Goal: Task Accomplishment & Management: Use online tool/utility

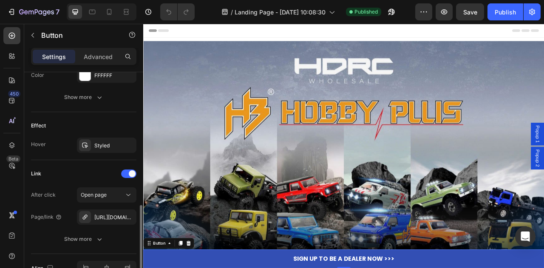
scroll to position [408, 0]
click at [101, 212] on div "[URL][DOMAIN_NAME]" at bounding box center [106, 216] width 25 height 8
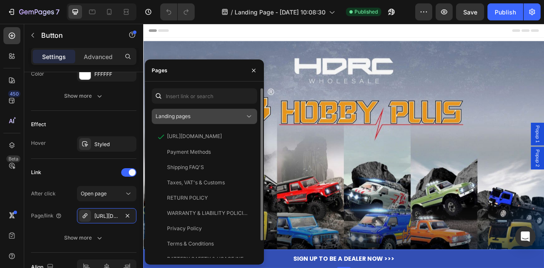
click at [206, 115] on div "Landing pages" at bounding box center [200, 117] width 89 height 8
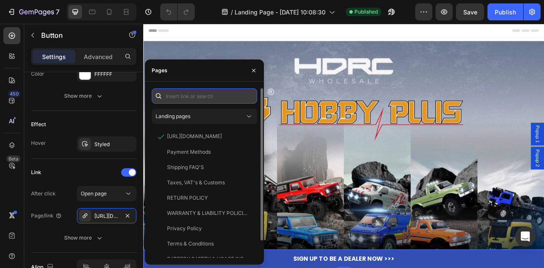
click at [216, 97] on input "text" at bounding box center [204, 95] width 105 height 15
paste input "[URL][DOMAIN_NAME]"
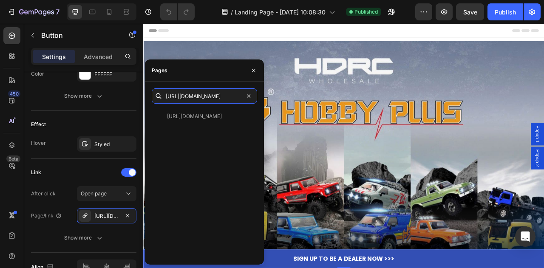
type input "[URL][DOMAIN_NAME]"
click at [212, 119] on div "[URL][DOMAIN_NAME]" at bounding box center [194, 117] width 55 height 8
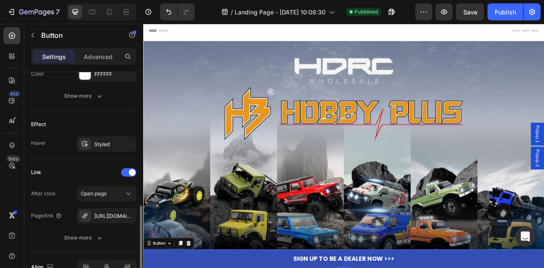
click at [73, 176] on div "Link" at bounding box center [83, 173] width 105 height 14
click at [120, 216] on div "[URL][DOMAIN_NAME]" at bounding box center [106, 215] width 59 height 15
click at [500, 14] on div "Publish" at bounding box center [505, 12] width 21 height 9
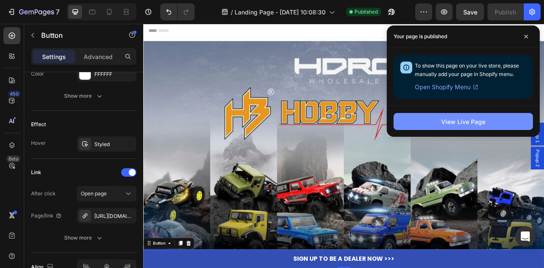
click at [451, 124] on div "View Live Page" at bounding box center [463, 121] width 44 height 9
